Goal: Check status: Check status

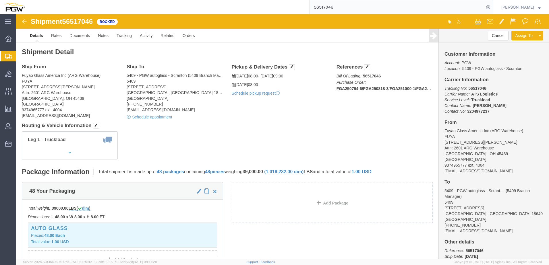
scroll to position [1, 0]
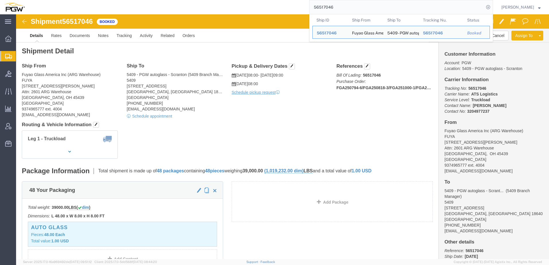
drag, startPoint x: 346, startPoint y: 8, endPoint x: 162, endPoint y: 2, distance: 184.2
click at [162, 3] on div "56517046 Ship ID Ship From Ship To Tracking Nu. Status Ship ID 56517046 Ship Fr…" at bounding box center [261, 7] width 464 height 14
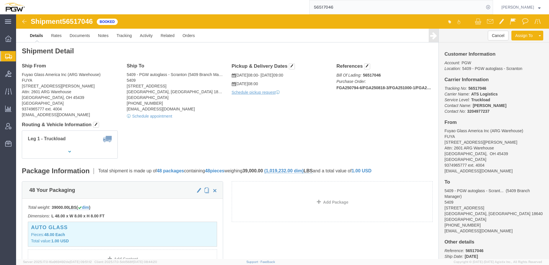
paste input "42725"
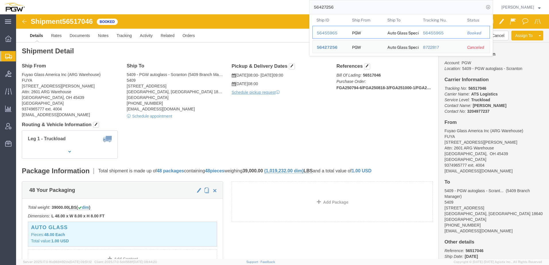
click at [331, 33] on div "56455965" at bounding box center [330, 33] width 27 height 6
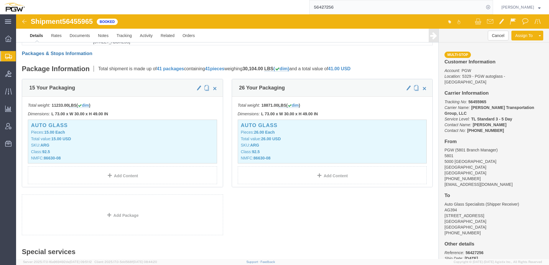
scroll to position [160, 0]
click link "Rates"
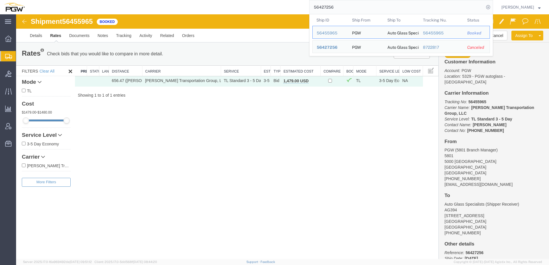
drag, startPoint x: 366, startPoint y: 5, endPoint x: 258, endPoint y: 4, distance: 107.7
click at [258, 4] on div "56427256 Ship ID Ship From Ship To Tracking Nu. Status Ship ID 56455965 Ship Fr…" at bounding box center [261, 7] width 464 height 14
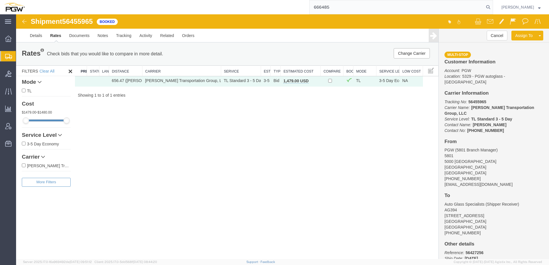
type input "666485"
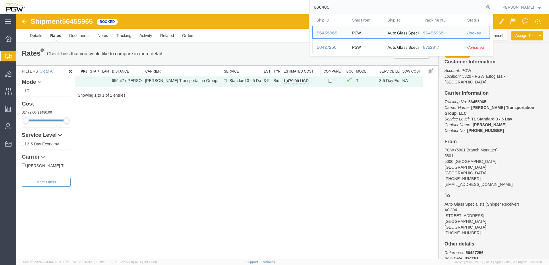
click at [330, 48] on div "56427256" at bounding box center [330, 48] width 27 height 6
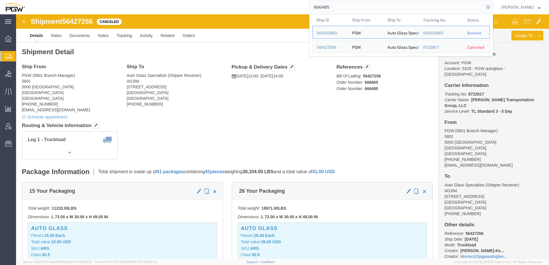
click at [360, 4] on input "666485" at bounding box center [397, 7] width 175 height 14
click at [342, 33] on div "56455965" at bounding box center [330, 33] width 27 height 6
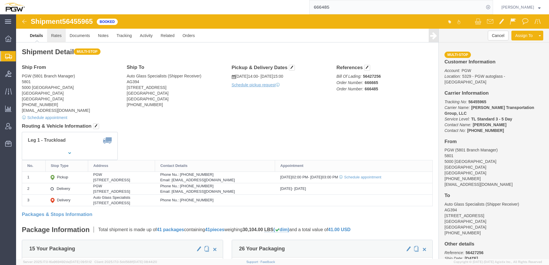
click link "Rates"
